Goal: Transaction & Acquisition: Book appointment/travel/reservation

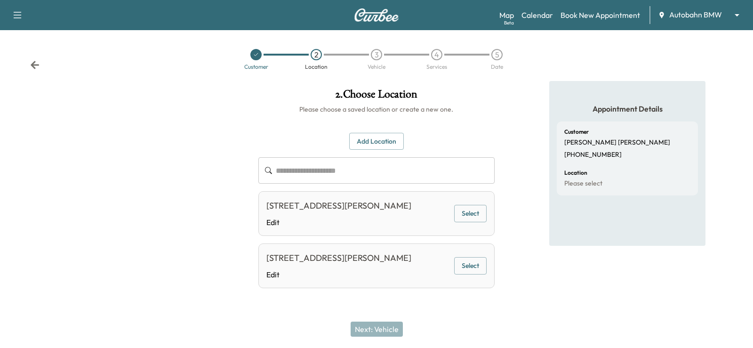
click at [41, 65] on div "Customer 2 Location 3 Vehicle 4 Services 5 Date" at bounding box center [376, 59] width 753 height 43
click at [35, 64] on icon at bounding box center [34, 64] width 9 height 9
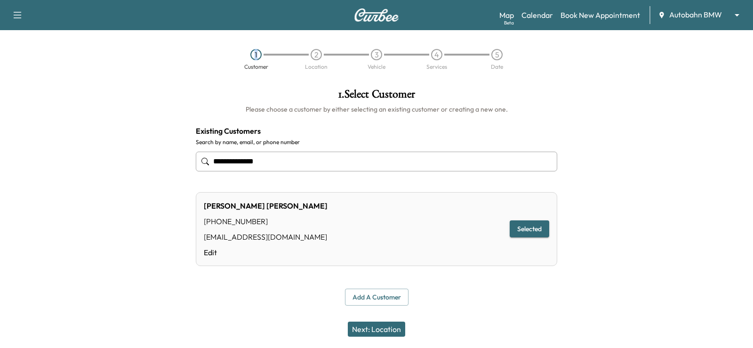
click at [35, 64] on div "1 Customer 2 Location 3 Vehicle 4 Services 5 Date" at bounding box center [376, 59] width 753 height 43
click at [535, 15] on link "Calendar" at bounding box center [537, 14] width 32 height 11
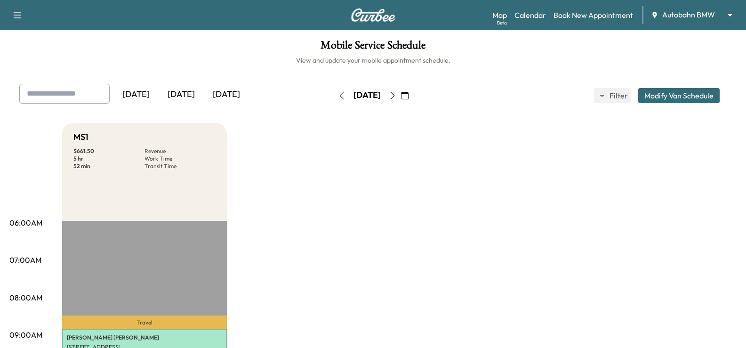
click at [408, 97] on icon "button" at bounding box center [405, 96] width 8 height 8
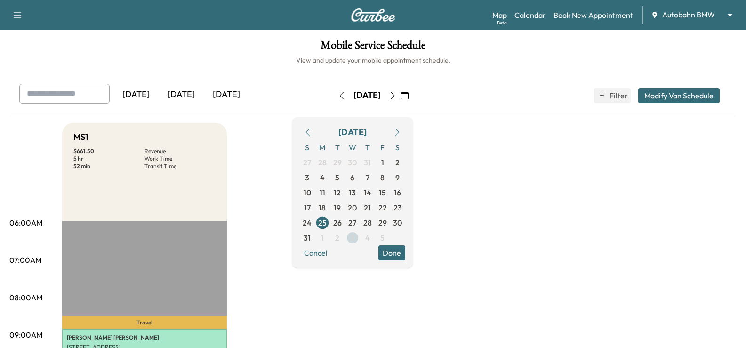
click at [360, 237] on span "3" at bounding box center [352, 237] width 15 height 15
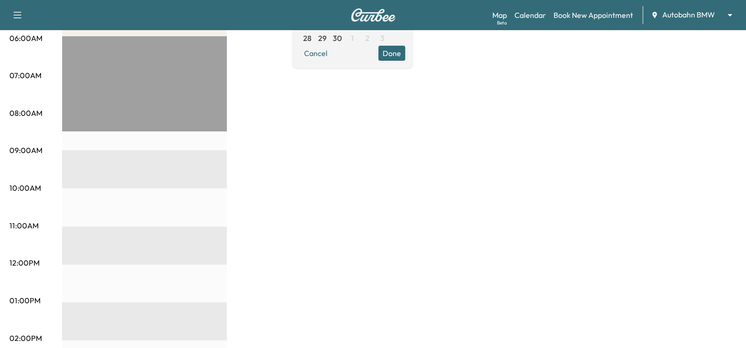
scroll to position [47, 0]
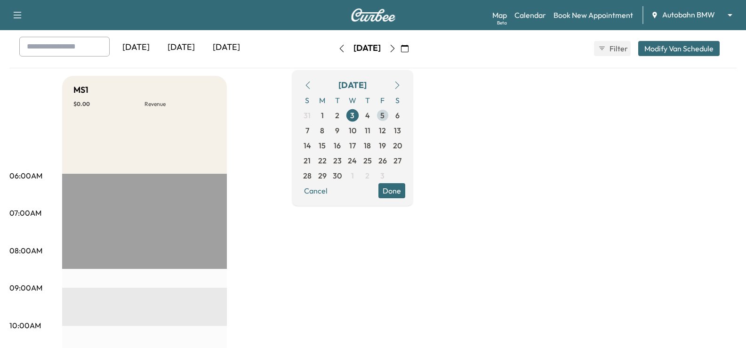
click at [384, 118] on span "5" at bounding box center [382, 115] width 4 height 11
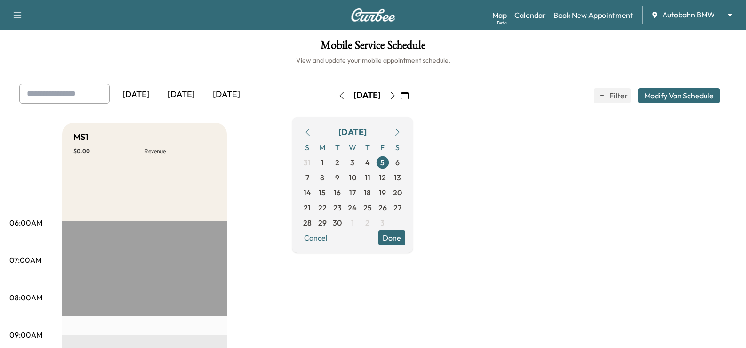
click at [585, 14] on link "Book New Appointment" at bounding box center [593, 14] width 80 height 11
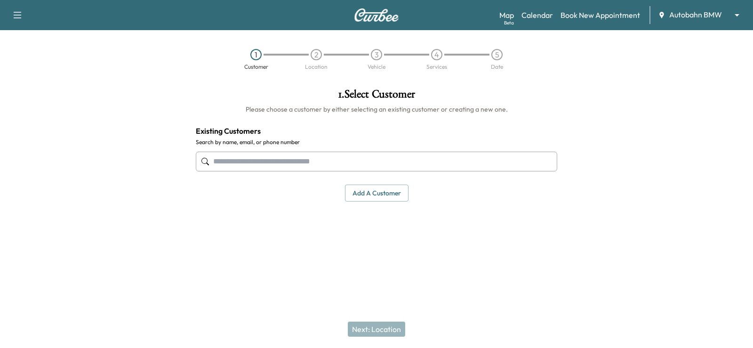
click at [364, 158] on input "text" at bounding box center [376, 162] width 361 height 20
paste input "**********"
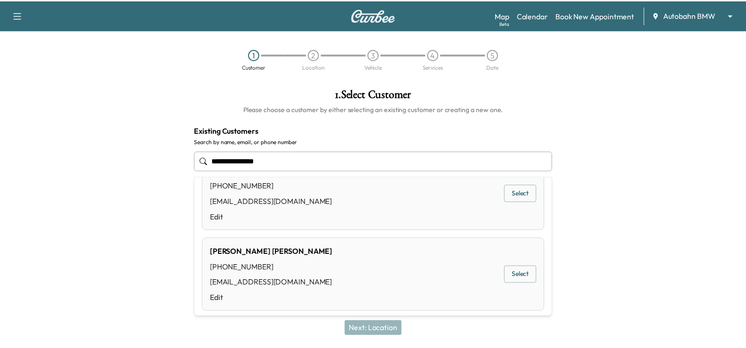
scroll to position [190, 0]
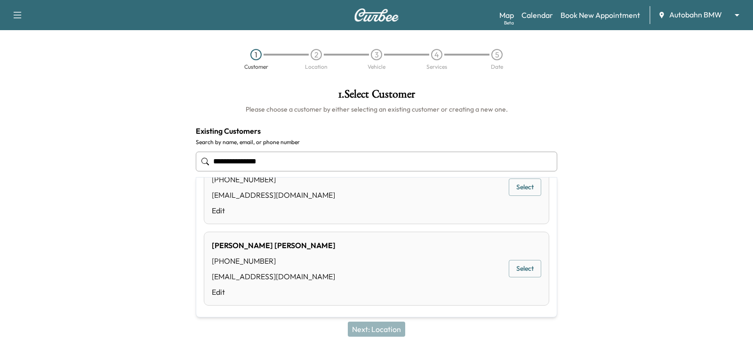
click at [314, 265] on div "[PERSON_NAME] [PHONE_NUMBER] [EMAIL_ADDRESS][DOMAIN_NAME] Edit Select" at bounding box center [376, 268] width 345 height 74
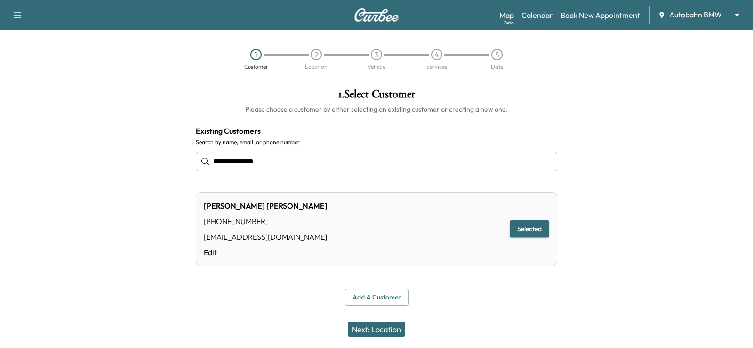
type input "**********"
click at [327, 272] on div "**********" at bounding box center [376, 197] width 376 height 232
click at [391, 244] on div "[PERSON_NAME] [PHONE_NUMBER] [EMAIL_ADDRESS][DOMAIN_NAME] Edit Selected" at bounding box center [376, 229] width 361 height 74
click at [449, 297] on div "Add a customer" at bounding box center [376, 296] width 361 height 17
click at [298, 261] on div "[PERSON_NAME] [PHONE_NUMBER] [EMAIL_ADDRESS][DOMAIN_NAME] Edit Selected" at bounding box center [376, 229] width 361 height 74
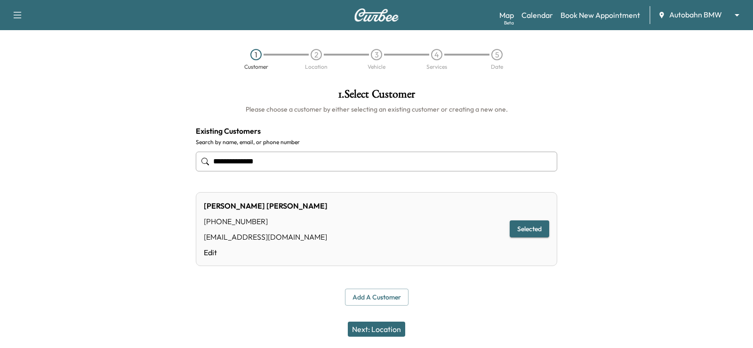
click at [383, 331] on button "Next: Location" at bounding box center [376, 328] width 57 height 15
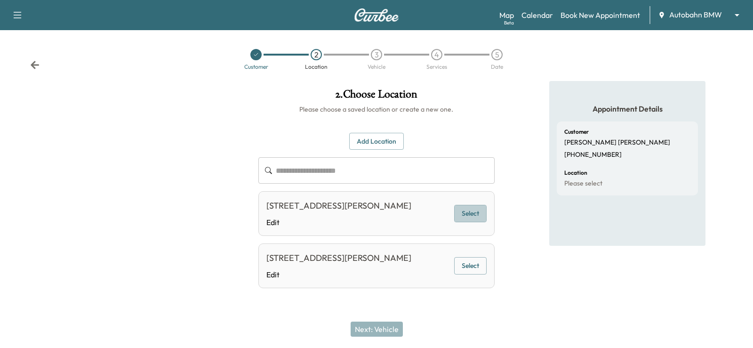
click at [465, 215] on button "Select" at bounding box center [470, 213] width 32 height 17
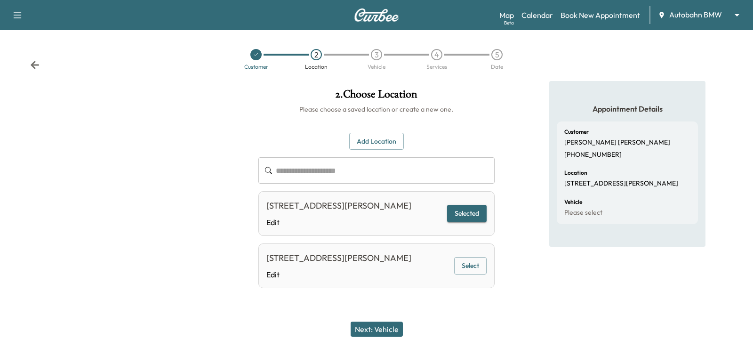
click at [391, 329] on button "Next: Vehicle" at bounding box center [377, 328] width 52 height 15
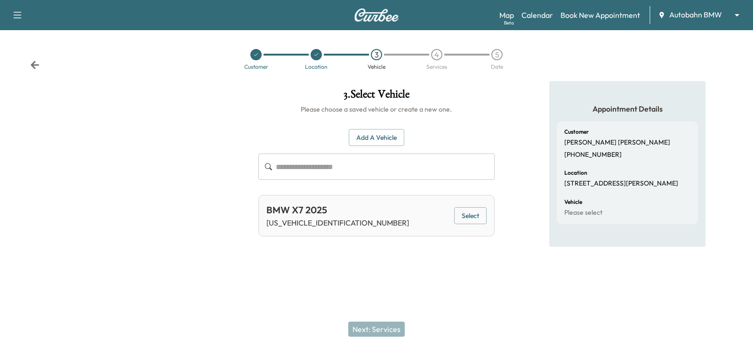
click at [467, 219] on button "Select" at bounding box center [470, 215] width 32 height 17
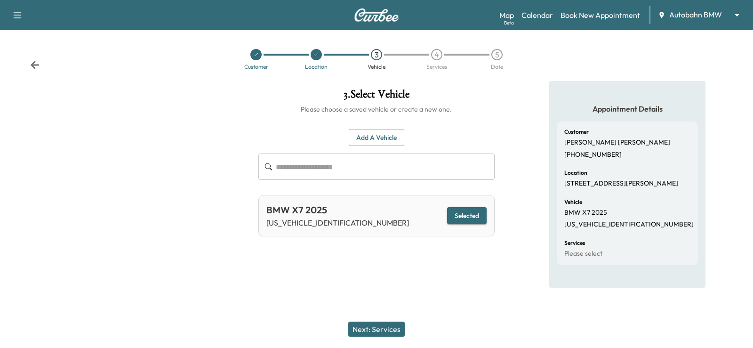
click at [389, 279] on div "3 . Select Vehicle Please choose a saved vehicle or create a new one. Add a Veh…" at bounding box center [376, 184] width 251 height 207
click at [372, 329] on button "Next: Services" at bounding box center [376, 328] width 56 height 15
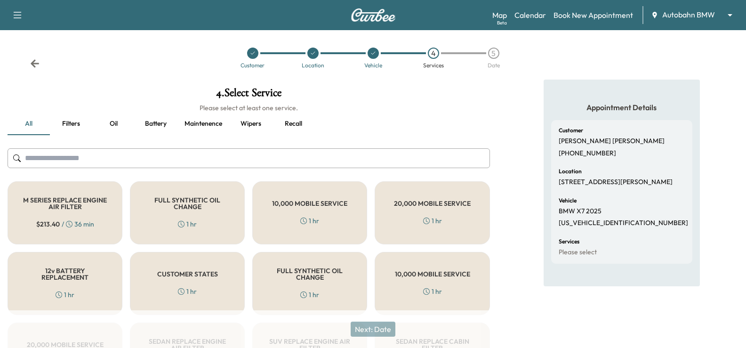
scroll to position [0, 0]
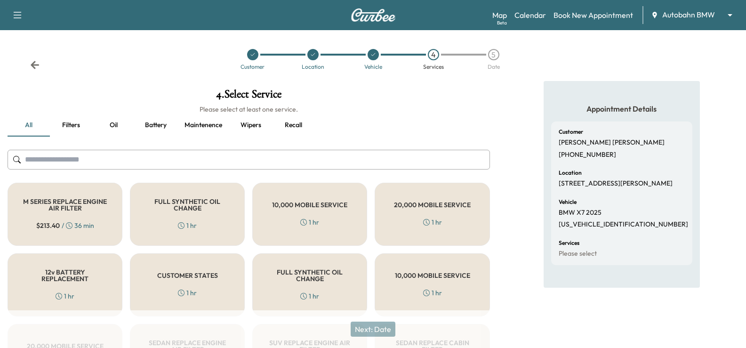
click at [512, 210] on div "Appointment Details Customer [PERSON_NAME] [PHONE_NUMBER] Location [STREET_ADDR…" at bounding box center [621, 337] width 248 height 512
click at [531, 116] on div "Appointment Details Customer [PERSON_NAME] [PHONE_NUMBER] Location [STREET_ADDR…" at bounding box center [621, 337] width 248 height 512
click at [201, 208] on h5 "FULL SYNTHETIC OIL CHANGE" at bounding box center [187, 204] width 84 height 13
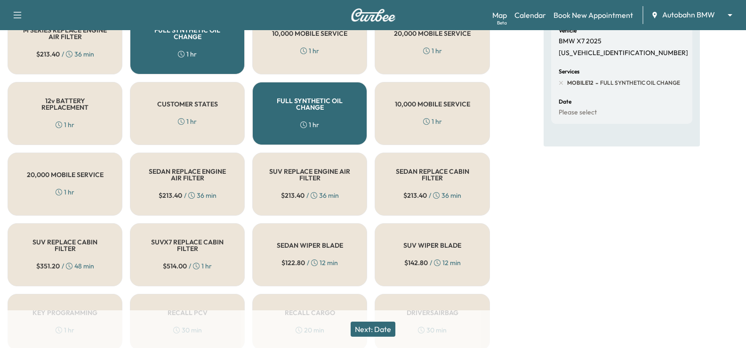
scroll to position [275, 0]
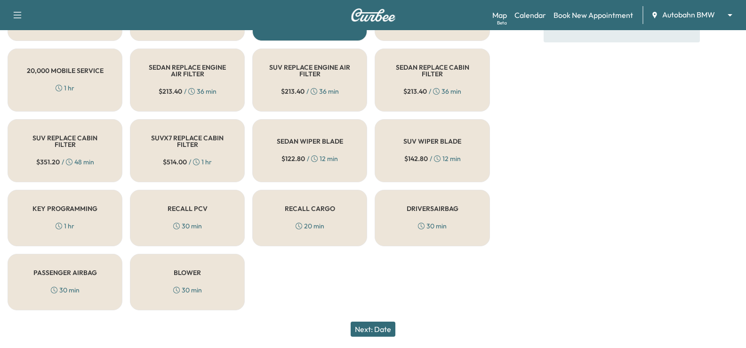
click at [381, 327] on button "Next: Date" at bounding box center [373, 328] width 45 height 15
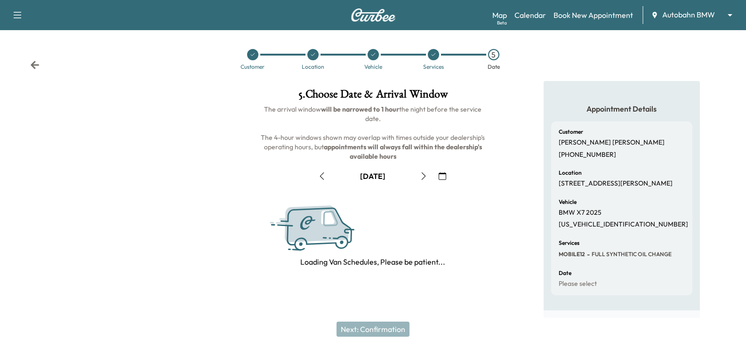
scroll to position [0, 0]
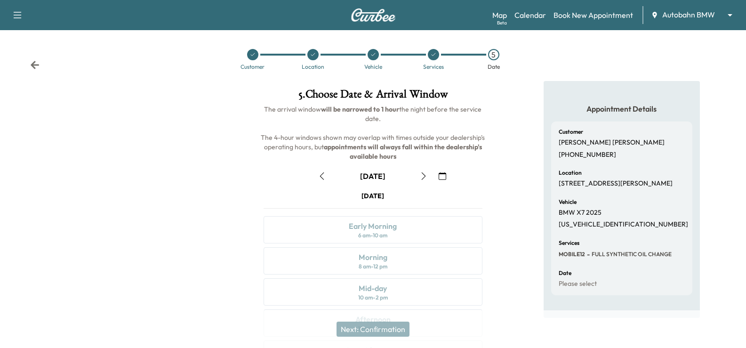
click at [447, 174] on button "button" at bounding box center [442, 175] width 16 height 15
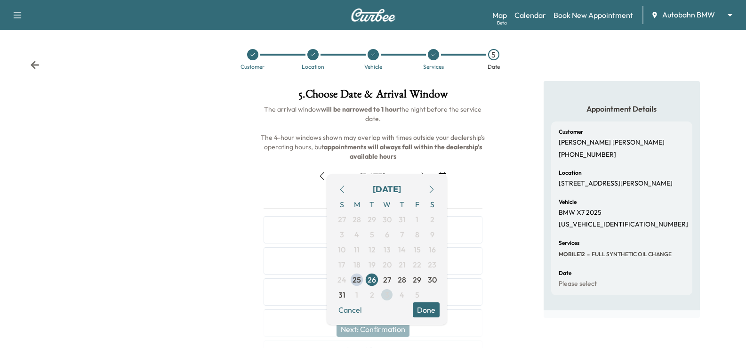
click at [390, 296] on span "3" at bounding box center [386, 294] width 15 height 15
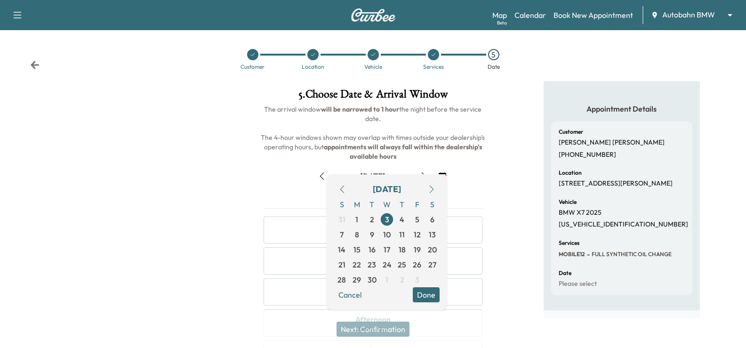
click at [489, 209] on div "[DATE] Early Morning 6 am - 10 am Morning 8 am - 12 pm Mid-day 10 am - 2 pm Aft…" at bounding box center [372, 312] width 233 height 242
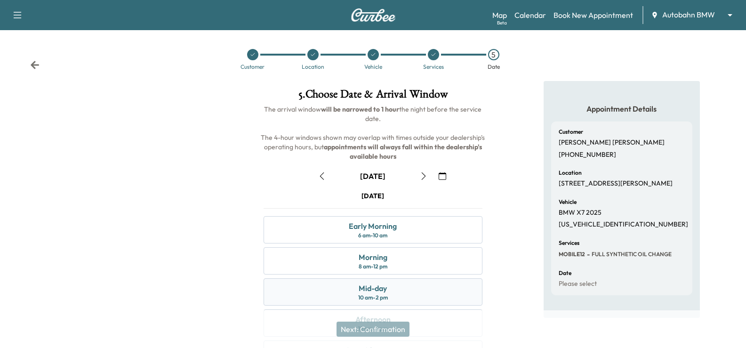
click at [437, 285] on div "Mid-day 10 am - 2 pm" at bounding box center [372, 291] width 218 height 27
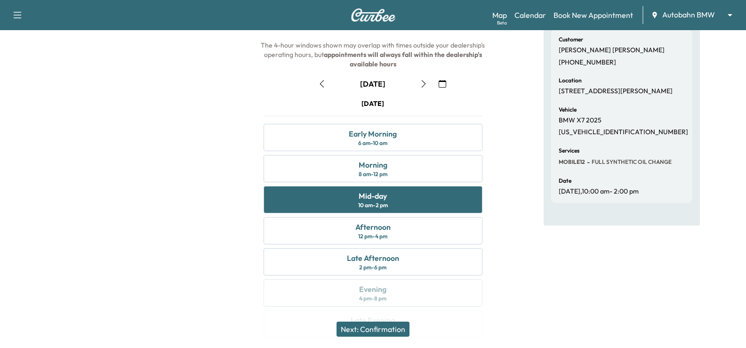
scroll to position [123, 0]
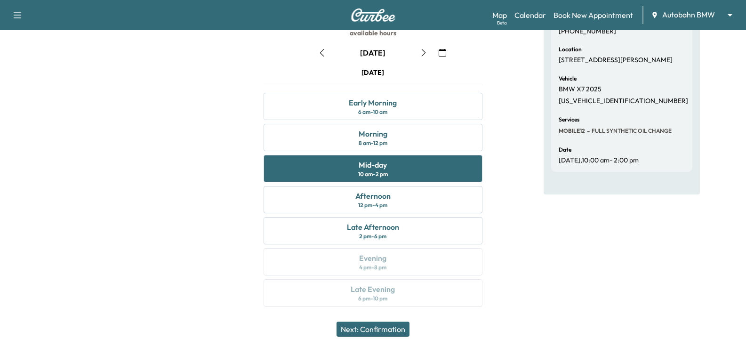
click at [400, 327] on button "Next: Confirmation" at bounding box center [372, 328] width 73 height 15
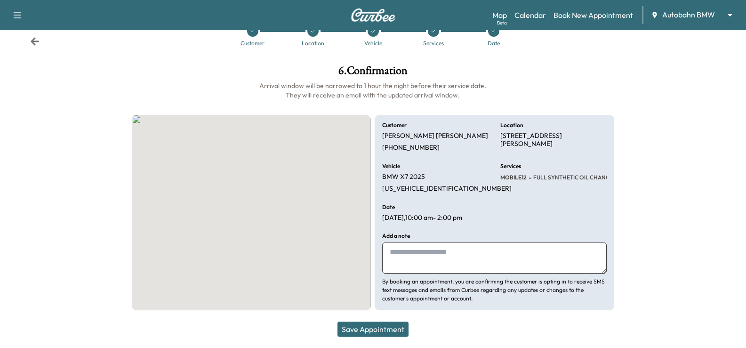
scroll to position [24, 0]
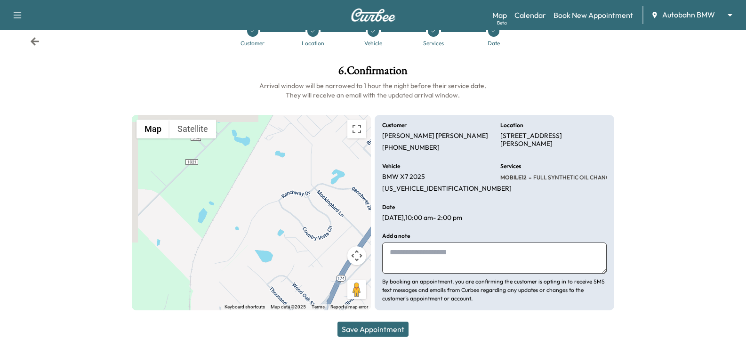
click at [391, 326] on button "Save Appointment" at bounding box center [372, 328] width 71 height 15
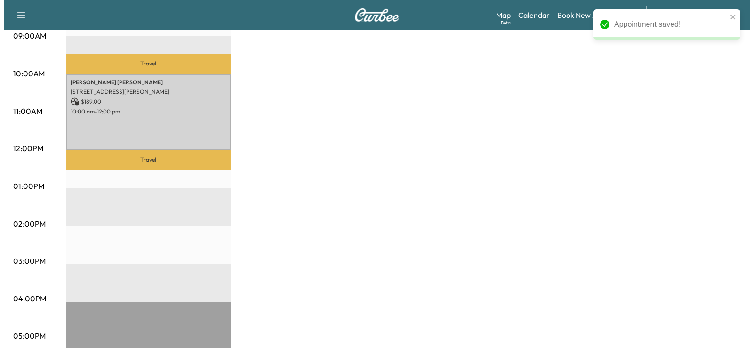
scroll to position [282, 0]
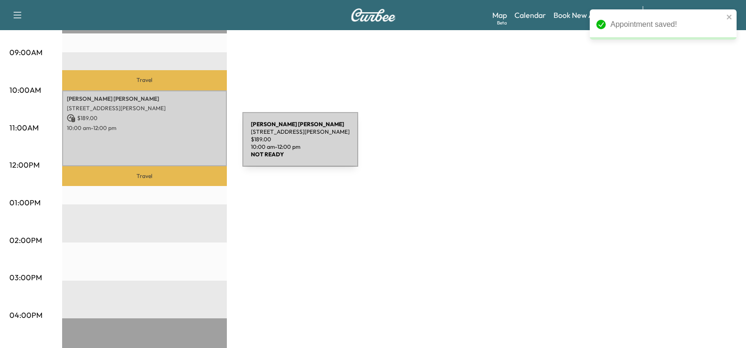
click at [172, 145] on div "[PERSON_NAME] [STREET_ADDRESS][PERSON_NAME] $ 189.00 10:00 am - 12:00 pm" at bounding box center [144, 128] width 165 height 76
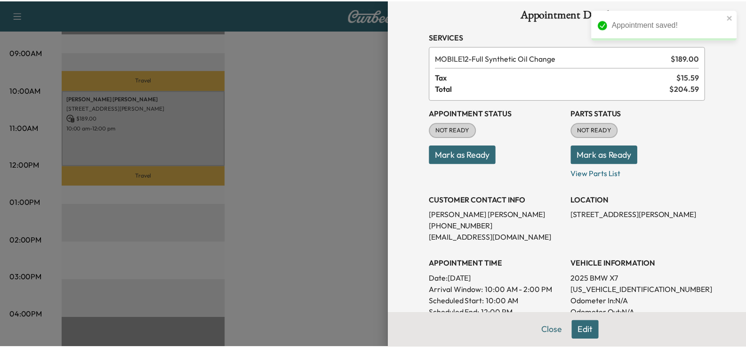
scroll to position [12, 0]
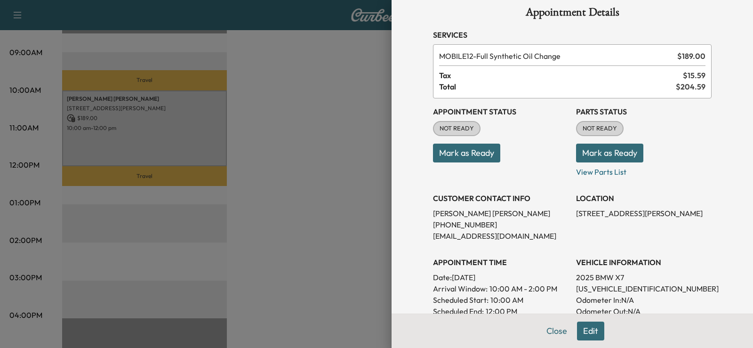
click at [277, 137] on div at bounding box center [376, 174] width 753 height 348
